Goal: Task Accomplishment & Management: Manage account settings

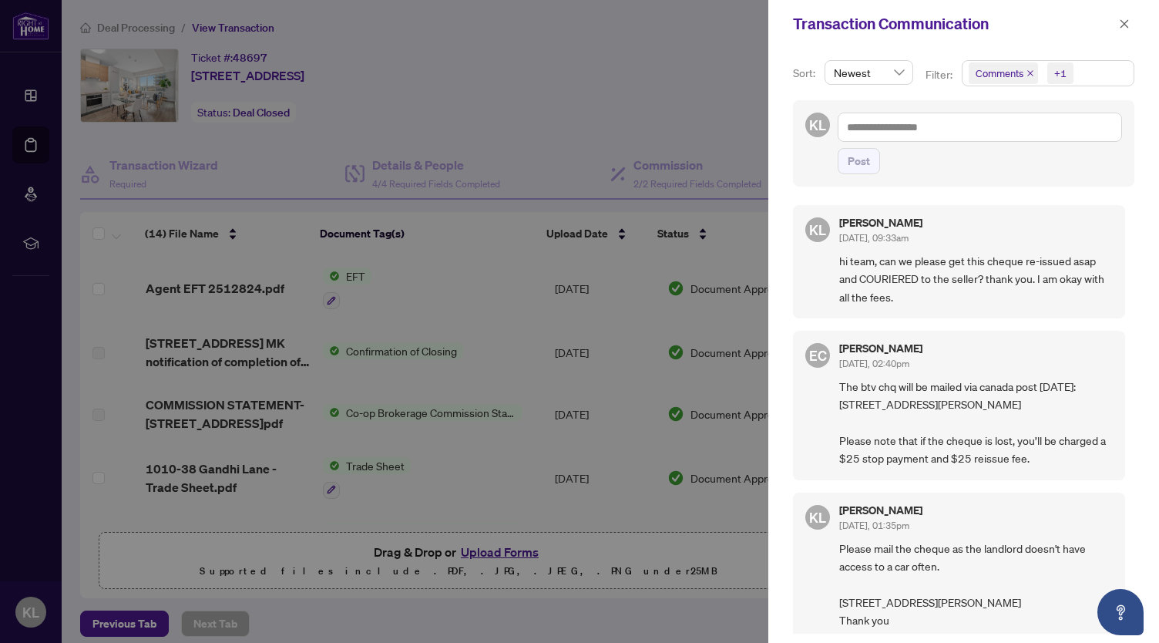
click at [687, 114] on div at bounding box center [579, 321] width 1159 height 643
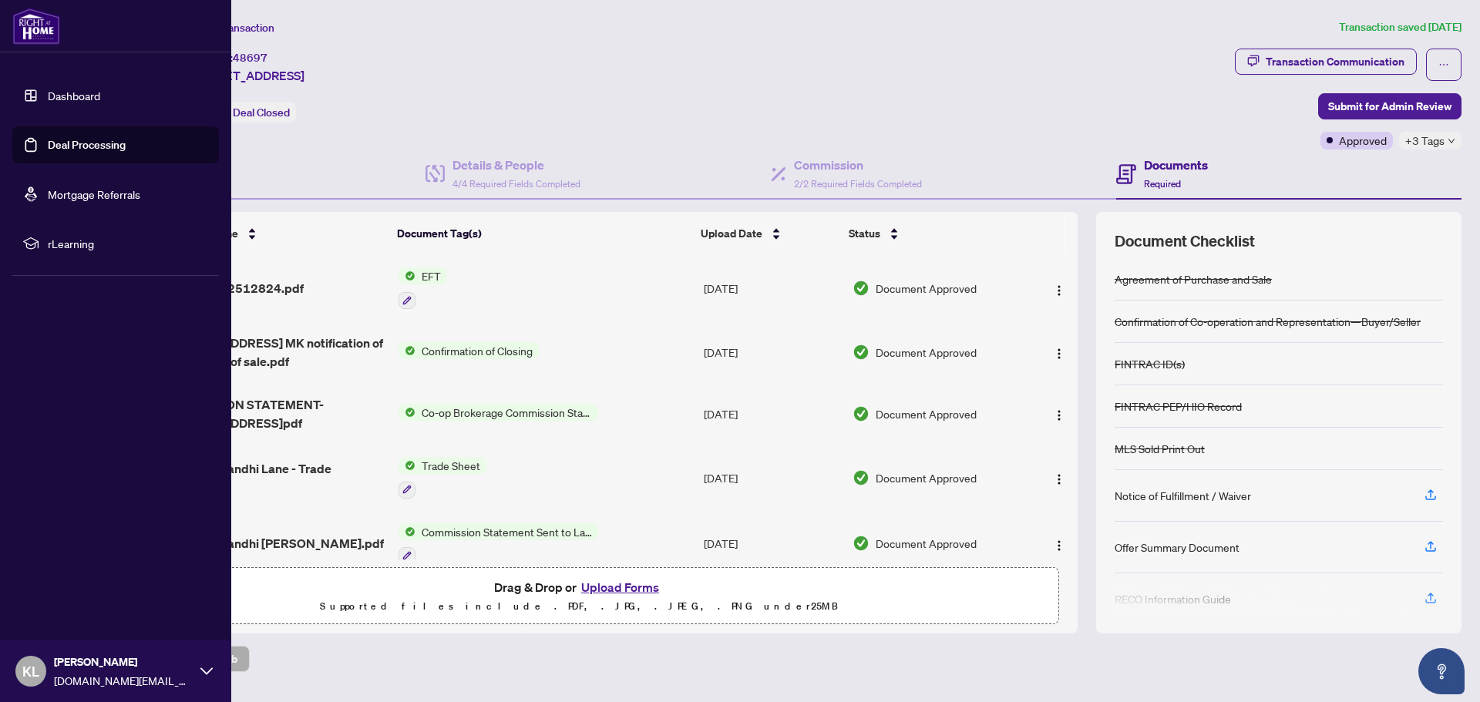
click at [48, 138] on link "Deal Processing" at bounding box center [87, 145] width 78 height 14
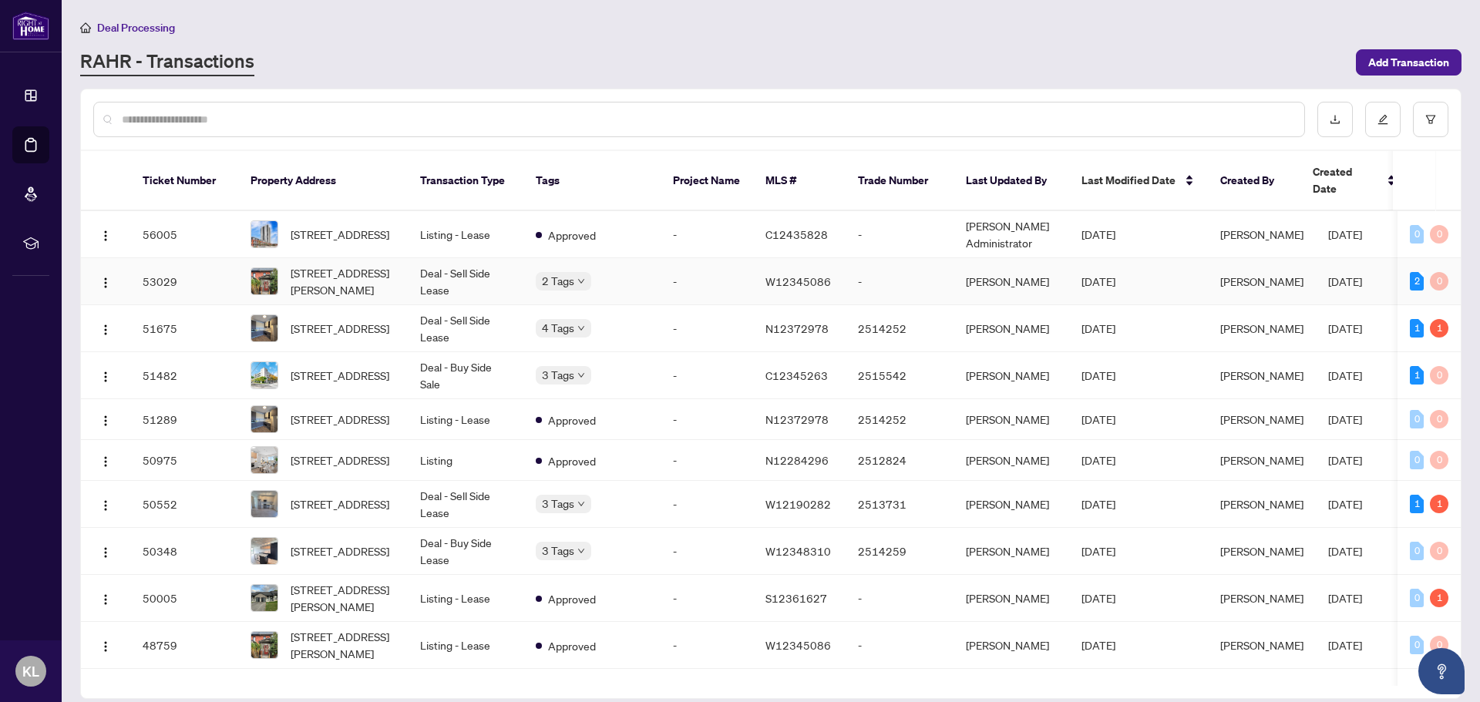
click at [341, 264] on span "[STREET_ADDRESS][PERSON_NAME]" at bounding box center [343, 281] width 105 height 34
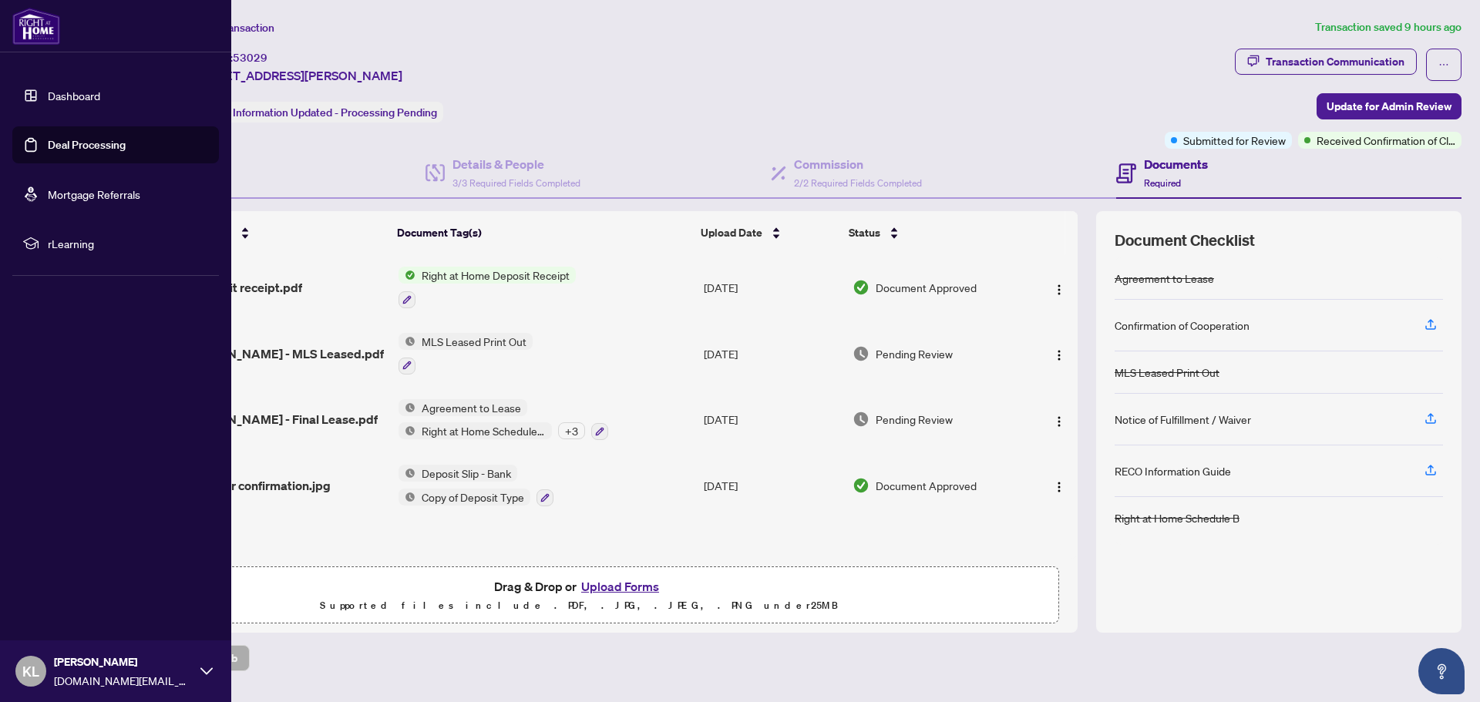
click at [69, 140] on link "Deal Processing" at bounding box center [87, 145] width 78 height 14
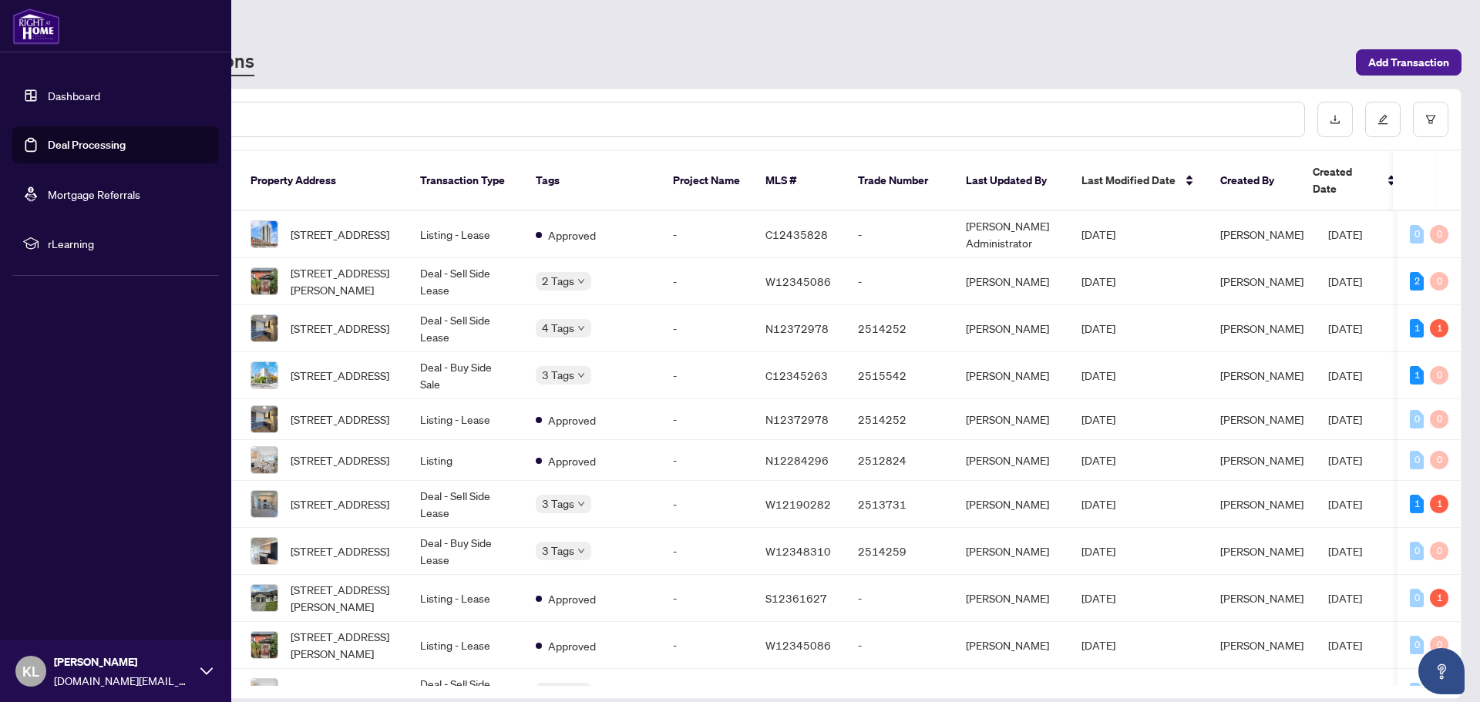
click at [48, 143] on link "Deal Processing" at bounding box center [87, 145] width 78 height 14
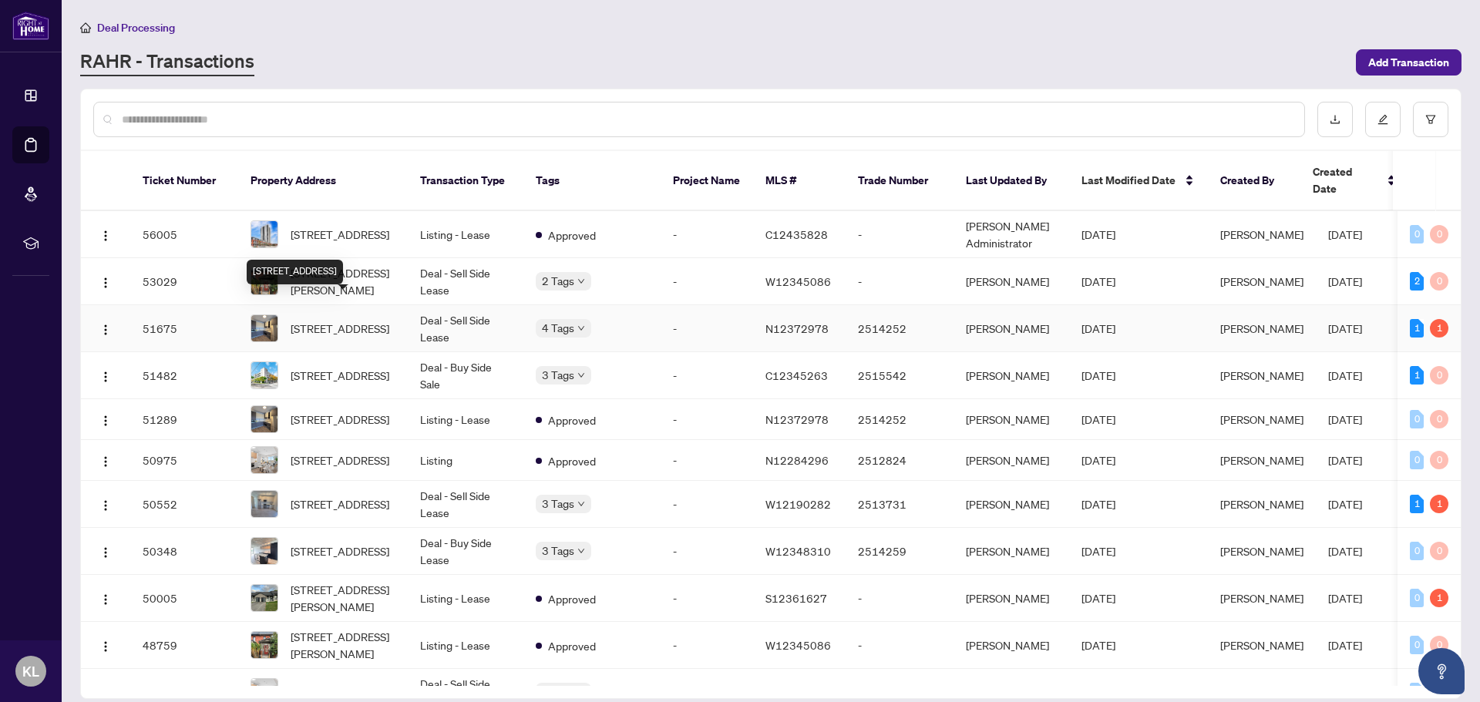
click at [338, 325] on span "[STREET_ADDRESS]" at bounding box center [340, 328] width 99 height 17
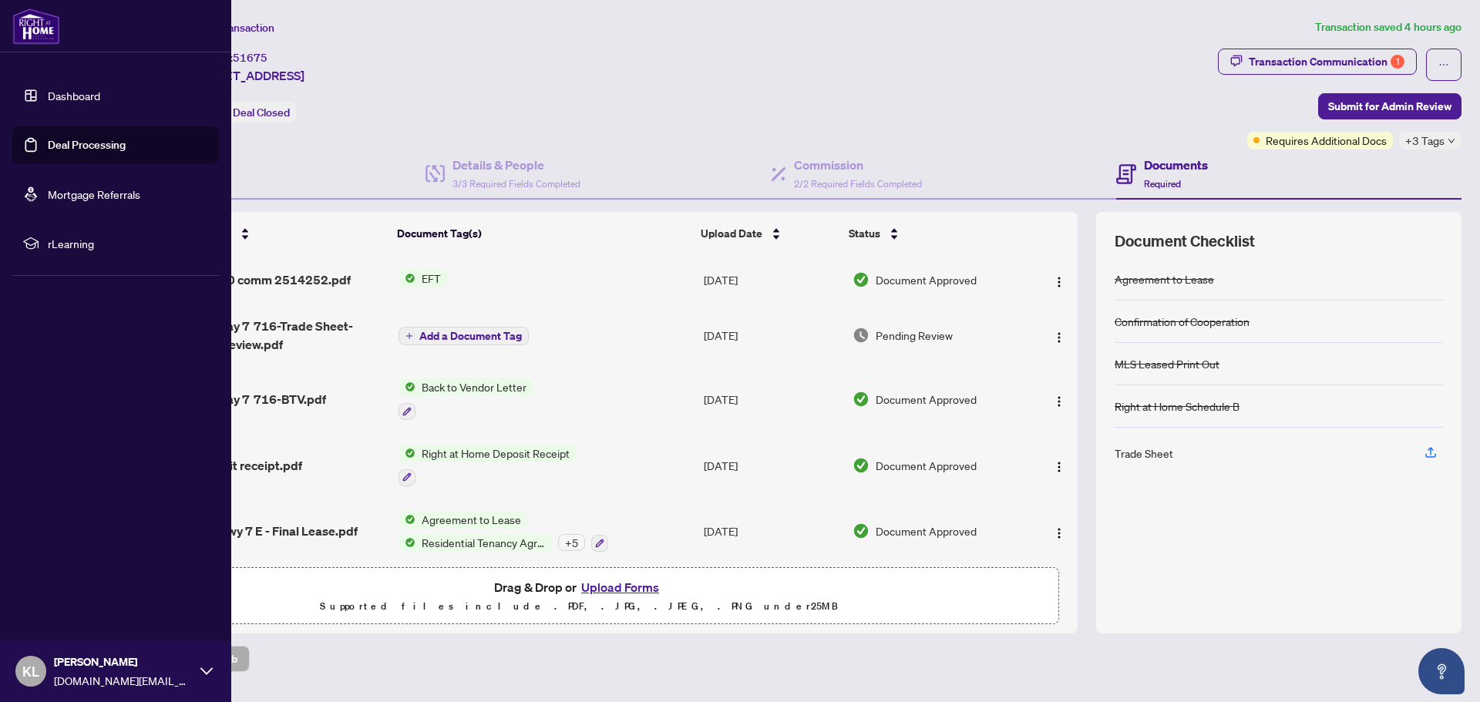
click at [48, 138] on link "Deal Processing" at bounding box center [87, 145] width 78 height 14
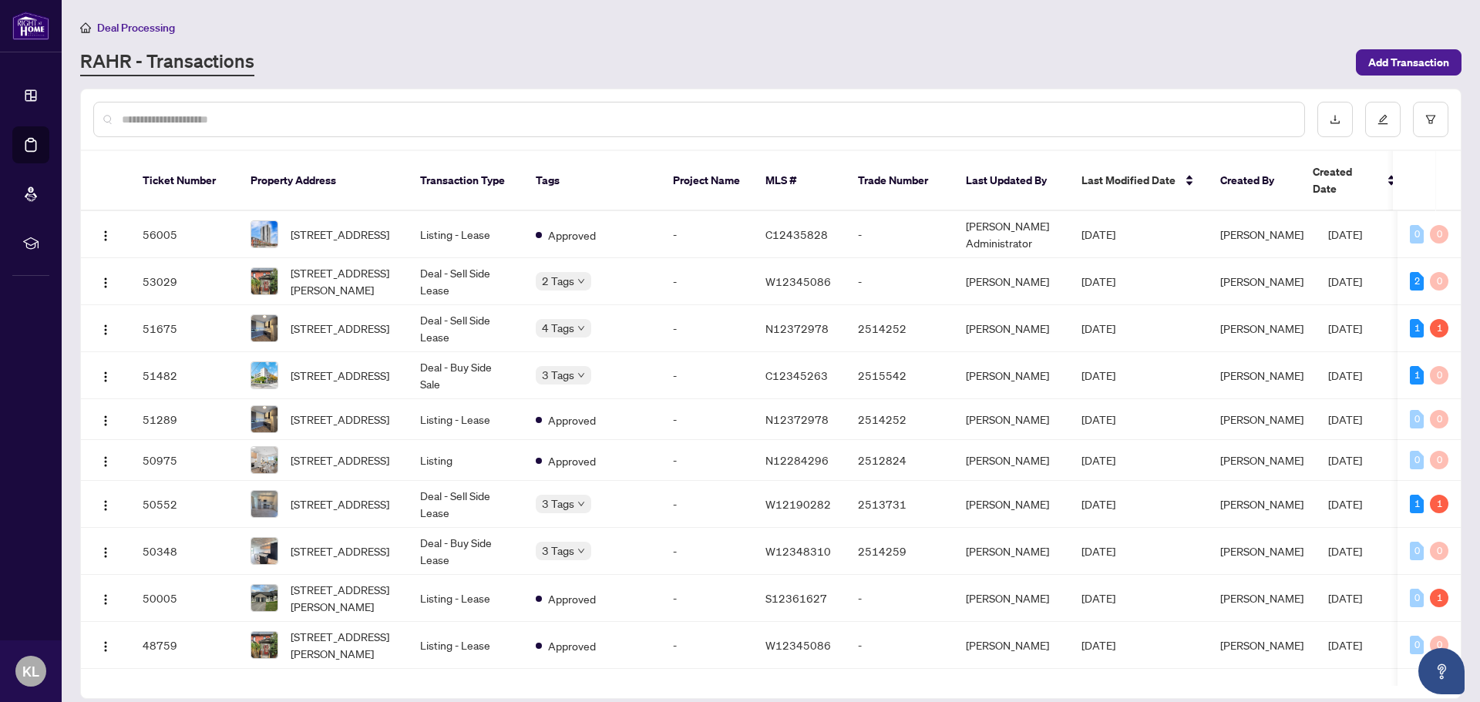
click at [911, 42] on div "Deal Processing [PERSON_NAME] - Transactions Add Transaction" at bounding box center [770, 48] width 1381 height 58
click at [624, 40] on div "Deal Processing [PERSON_NAME] - Transactions Add Transaction" at bounding box center [770, 48] width 1381 height 58
click at [600, 79] on main "Deal Processing [PERSON_NAME] - Transactions Add Transaction Ticket Number Prop…" at bounding box center [771, 351] width 1418 height 702
click at [427, 56] on div "RAHR - Transactions" at bounding box center [713, 63] width 1267 height 28
